Goal: Task Accomplishment & Management: Use online tool/utility

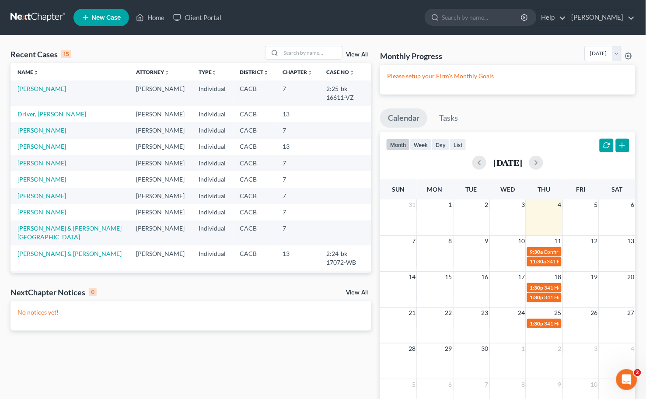
click at [50, 139] on td "[PERSON_NAME]" at bounding box center [69, 147] width 119 height 16
click at [22, 126] on td "[PERSON_NAME]" at bounding box center [69, 130] width 119 height 16
click at [31, 143] on link "[PERSON_NAME]" at bounding box center [41, 146] width 49 height 7
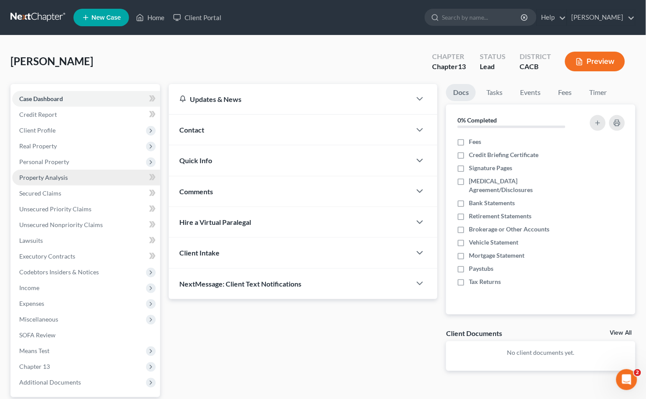
click at [52, 170] on link "Property Analysis" at bounding box center [86, 178] width 148 height 16
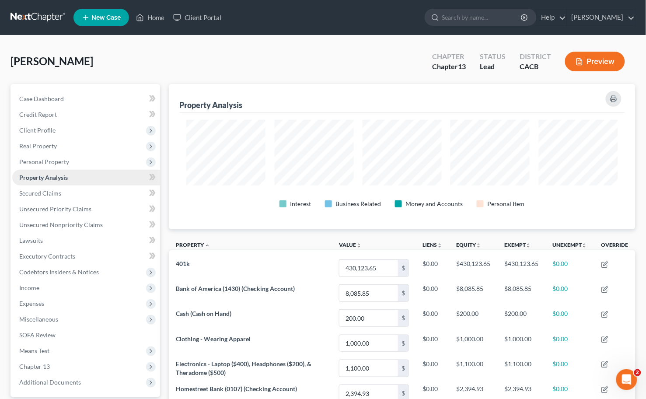
scroll to position [145, 466]
click at [62, 164] on span "Personal Property" at bounding box center [44, 161] width 50 height 7
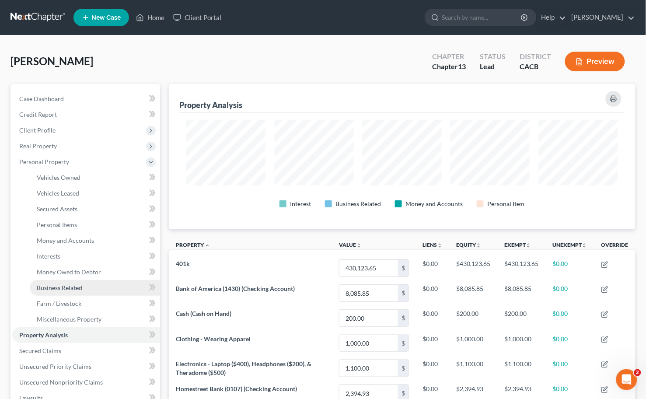
click at [97, 280] on link "Business Related" at bounding box center [95, 288] width 130 height 16
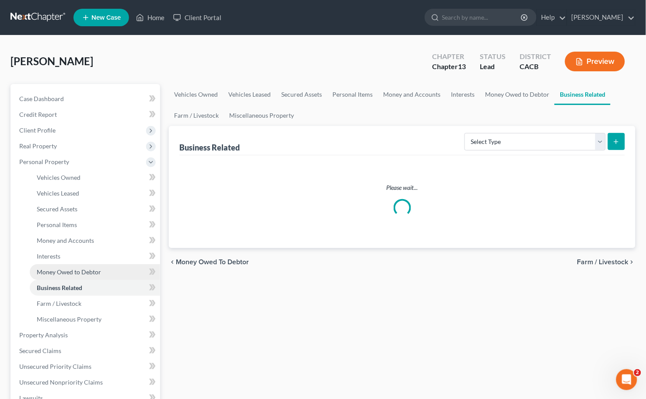
click at [91, 265] on link "Money Owed to Debtor" at bounding box center [95, 272] width 130 height 16
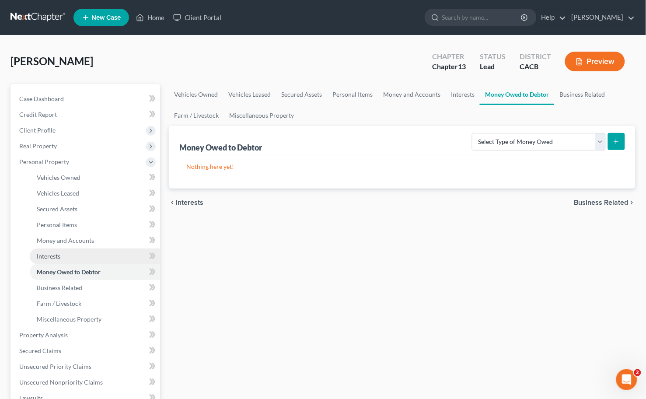
click at [71, 257] on link "Interests" at bounding box center [95, 256] width 130 height 16
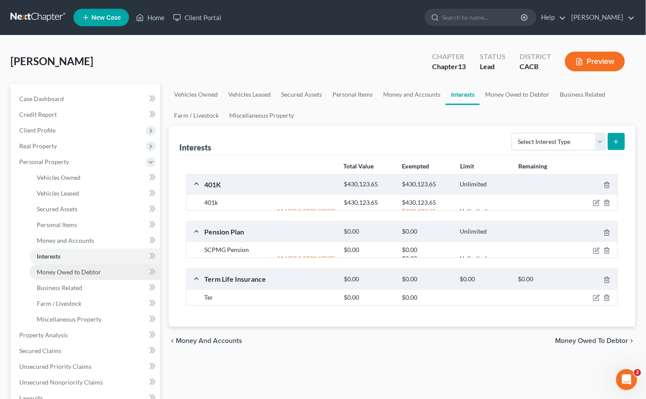
click at [77, 269] on span "Money Owed to Debtor" at bounding box center [69, 271] width 64 height 7
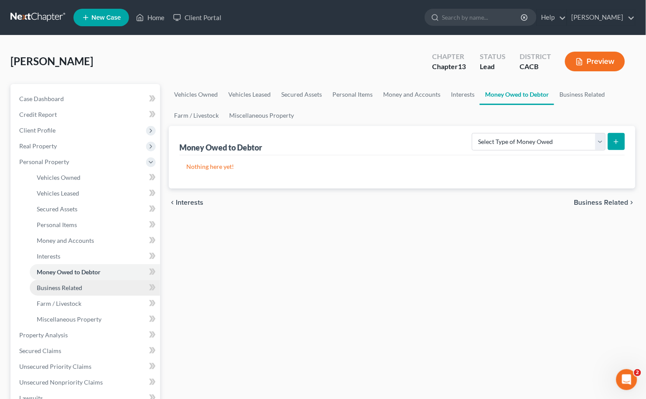
click at [83, 292] on link "Business Related" at bounding box center [95, 288] width 130 height 16
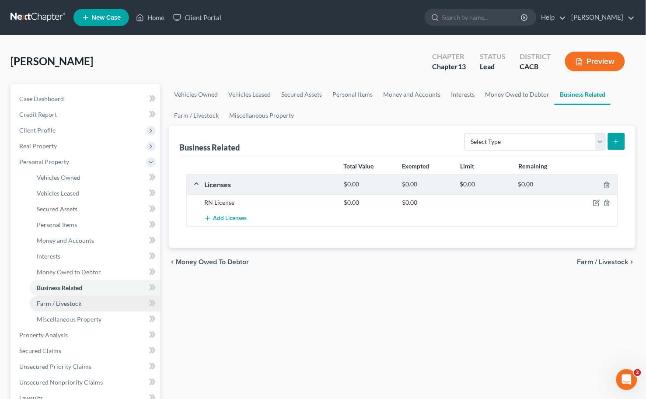
click at [90, 305] on link "Farm / Livestock" at bounding box center [95, 304] width 130 height 16
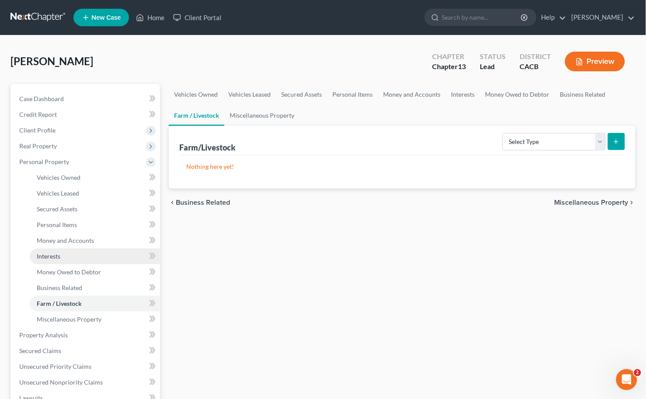
click at [62, 263] on link "Interests" at bounding box center [95, 256] width 130 height 16
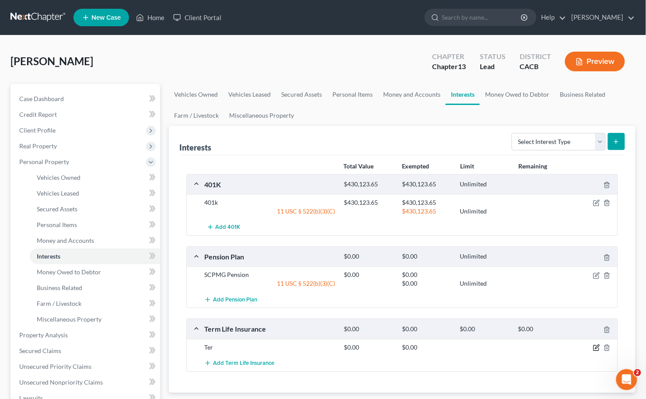
click at [596, 347] on icon "button" at bounding box center [596, 347] width 7 height 7
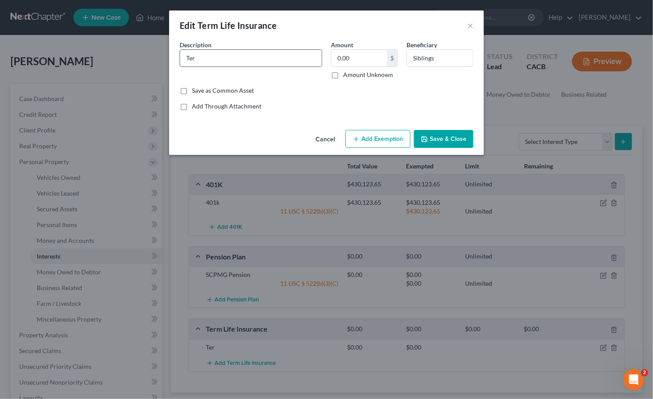
click at [247, 60] on input "Ter" at bounding box center [251, 58] width 142 height 17
type input "Term Policy"
click at [457, 139] on button "Save & Close" at bounding box center [443, 139] width 59 height 18
